Goal: Task Accomplishment & Management: Use online tool/utility

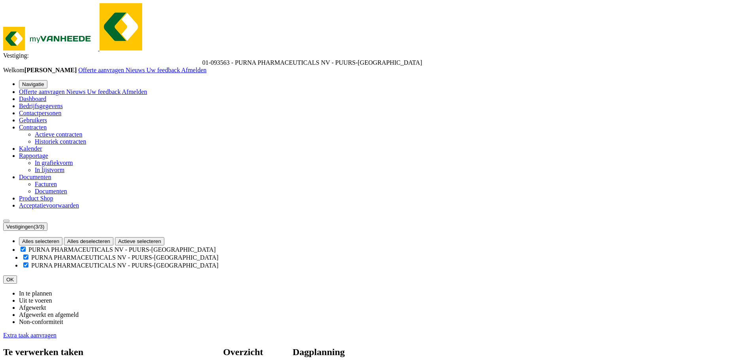
click at [56, 332] on link "Extra taak aanvragen" at bounding box center [29, 335] width 53 height 7
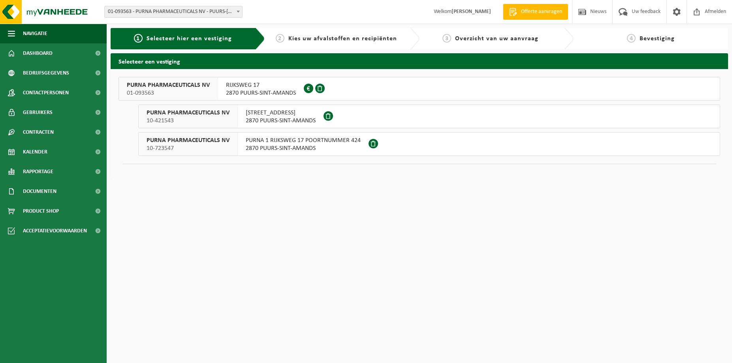
click at [185, 91] on span "01-093563" at bounding box center [168, 93] width 83 height 8
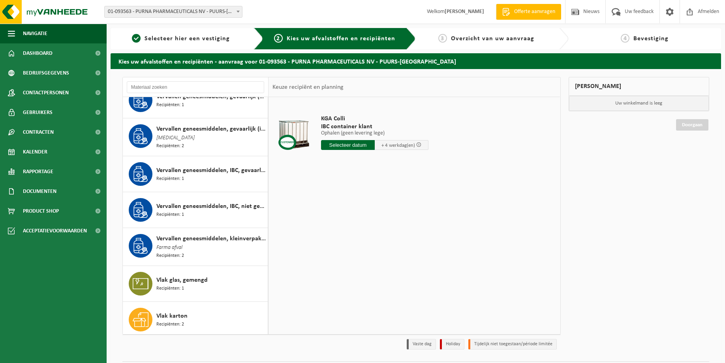
scroll to position [1263, 0]
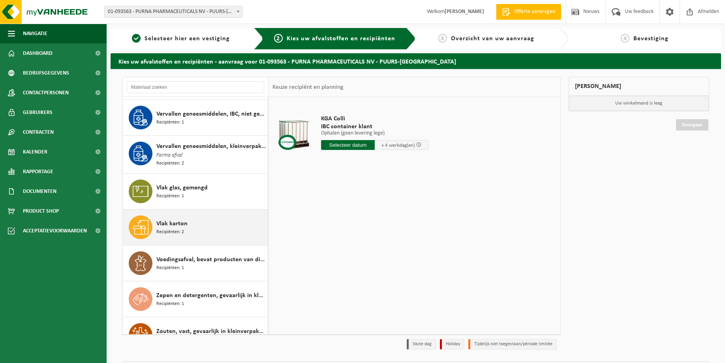
click at [192, 220] on div "Vlak karton Recipiënten: 2" at bounding box center [210, 228] width 109 height 24
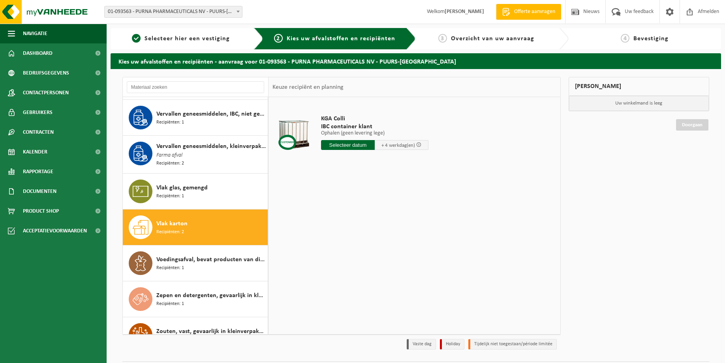
scroll to position [1311, 0]
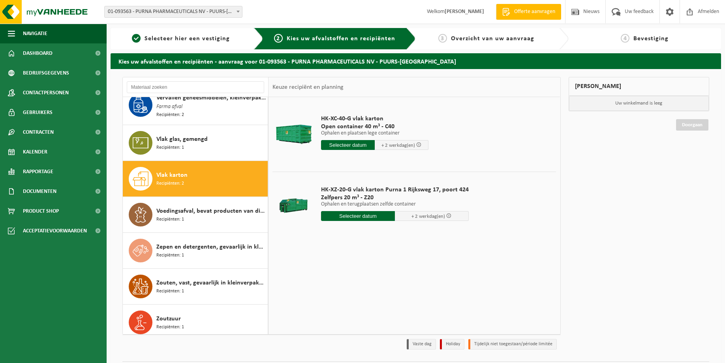
click at [348, 217] on input "text" at bounding box center [358, 216] width 74 height 10
click at [331, 299] on div "18" at bounding box center [328, 299] width 14 height 13
type input "Van 2025-08-18"
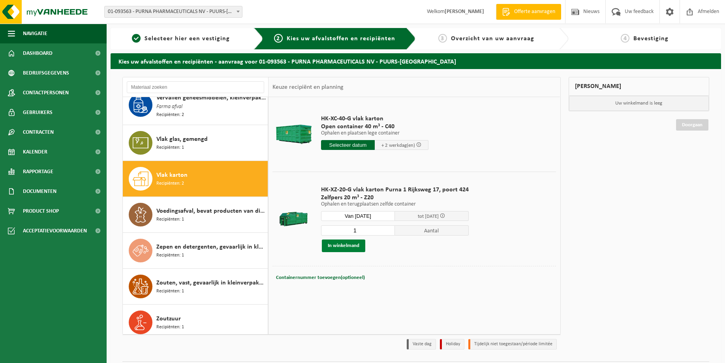
click at [353, 246] on button "In winkelmand" at bounding box center [343, 246] width 43 height 13
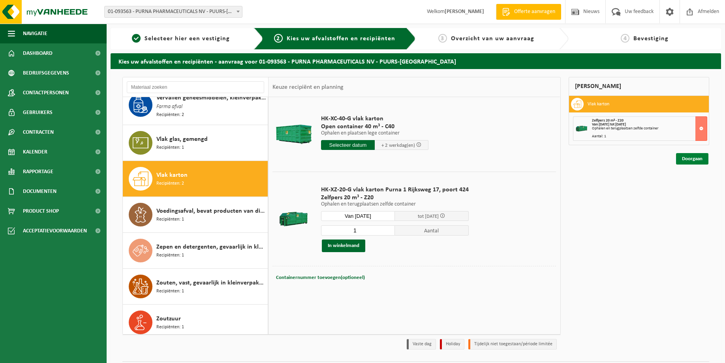
click at [685, 159] on link "Doorgaan" at bounding box center [692, 158] width 32 height 11
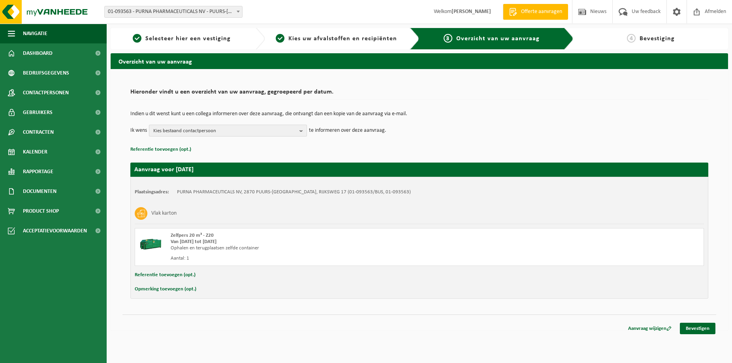
click at [216, 135] on span "Kies bestaand contactpersoon" at bounding box center [224, 131] width 143 height 12
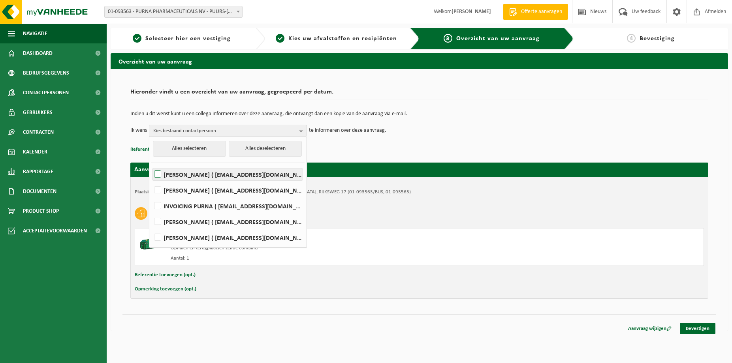
click at [182, 176] on label "Bruno Boerjan ( bbj@purna.be )" at bounding box center [227, 175] width 150 height 12
click at [151, 165] on input "Bruno Boerjan ( bbj@purna.be )" at bounding box center [151, 164] width 0 height 0
checkbox input "true"
click at [178, 187] on label "GUNTER DE HELT ( gdh@purna.be )" at bounding box center [227, 190] width 150 height 12
click at [151, 180] on input "GUNTER DE HELT ( gdh@purna.be )" at bounding box center [151, 180] width 0 height 0
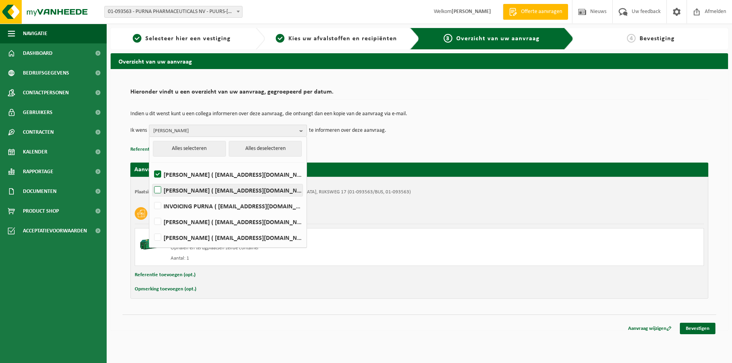
checkbox input "true"
click at [709, 328] on link "Bevestigen" at bounding box center [698, 328] width 36 height 11
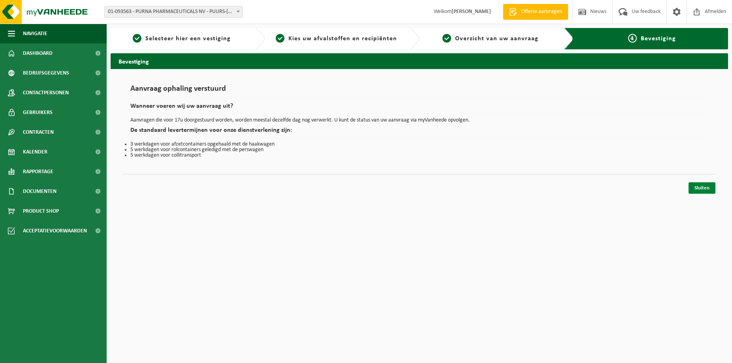
click at [699, 186] on link "Sluiten" at bounding box center [701, 187] width 27 height 11
